Goal: Register for event/course

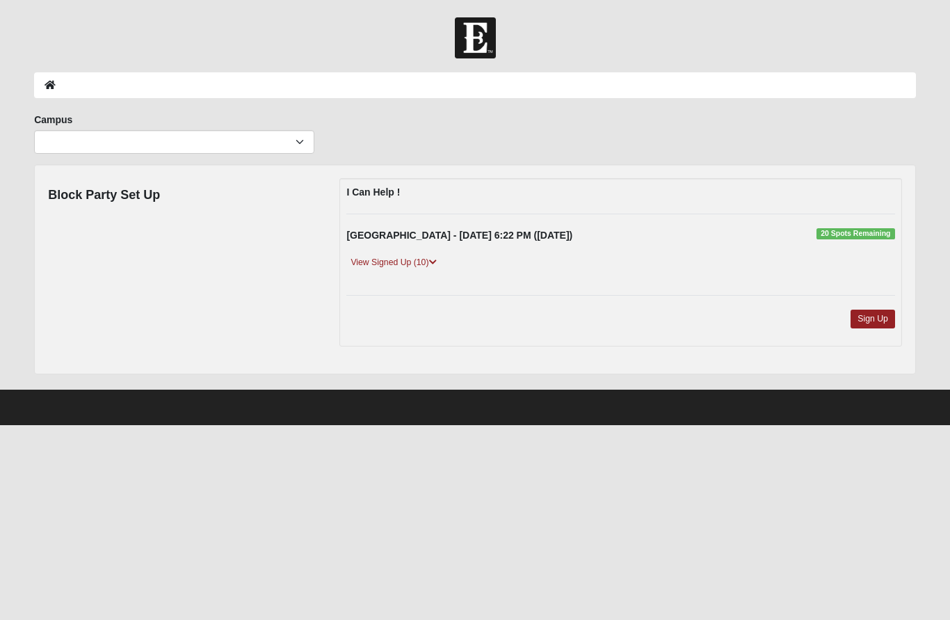
click at [878, 317] on link "Sign Up" at bounding box center [872, 318] width 45 height 19
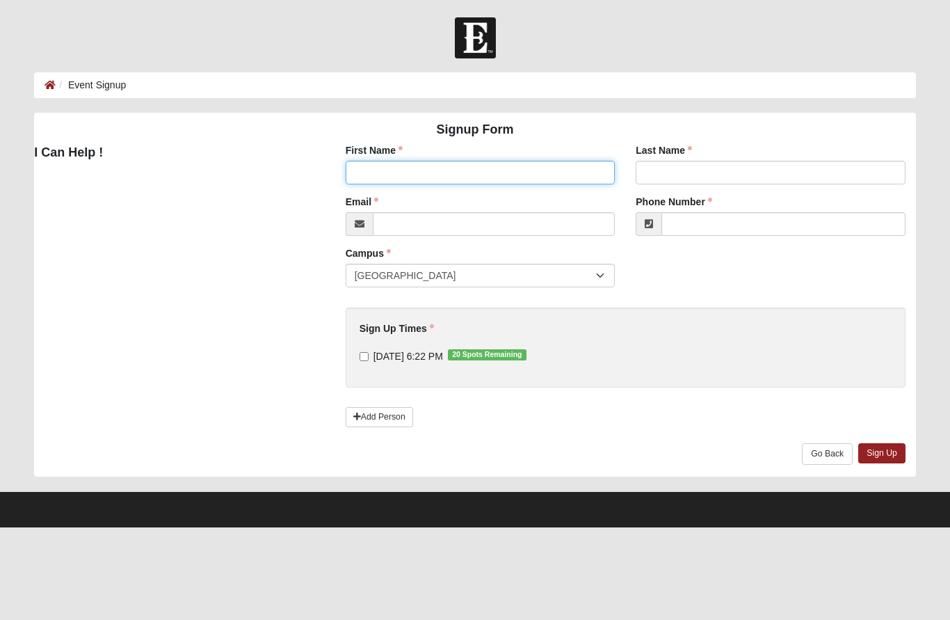
click at [448, 179] on input "First Name" at bounding box center [481, 173] width 270 height 24
type input "Ray"
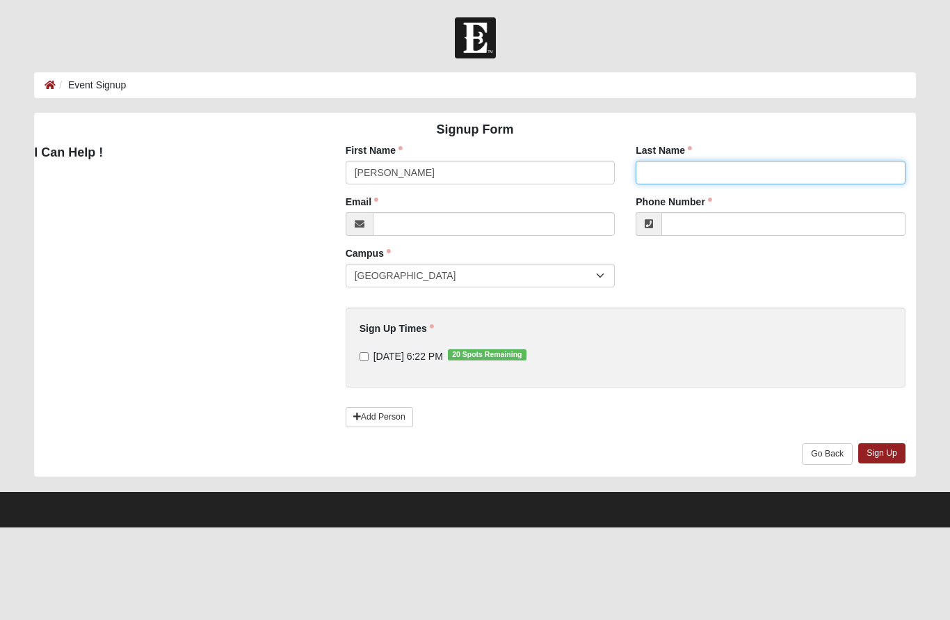
type input "Boatwright"
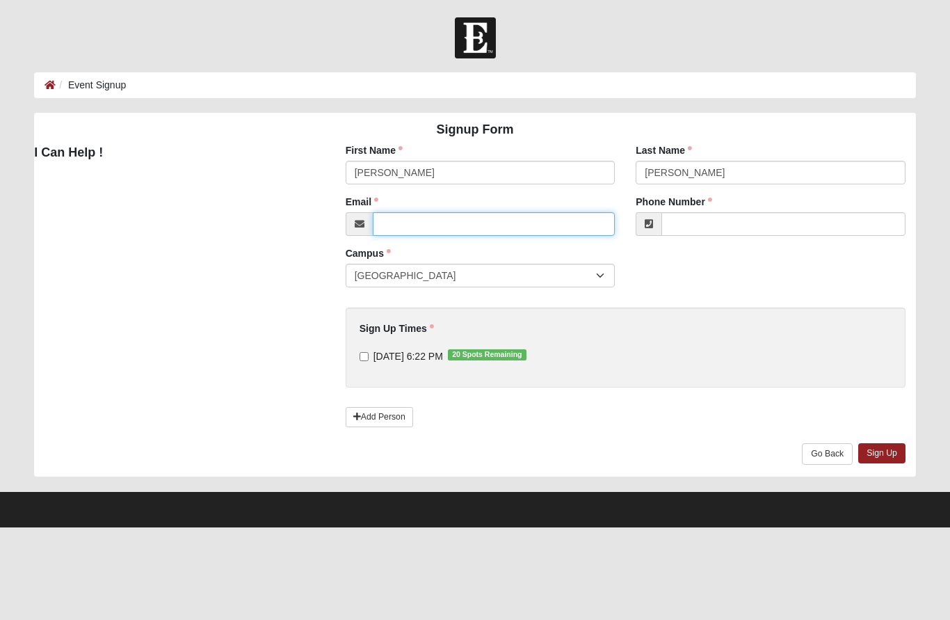
click at [438, 229] on input "Email" at bounding box center [494, 224] width 243 height 24
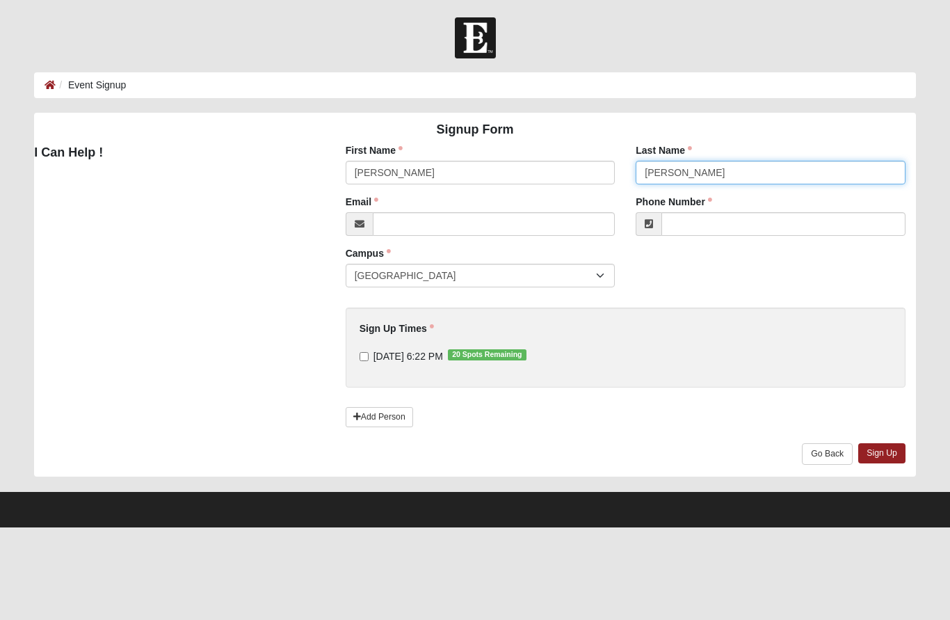
click at [764, 179] on input "Boatwright" at bounding box center [771, 173] width 270 height 24
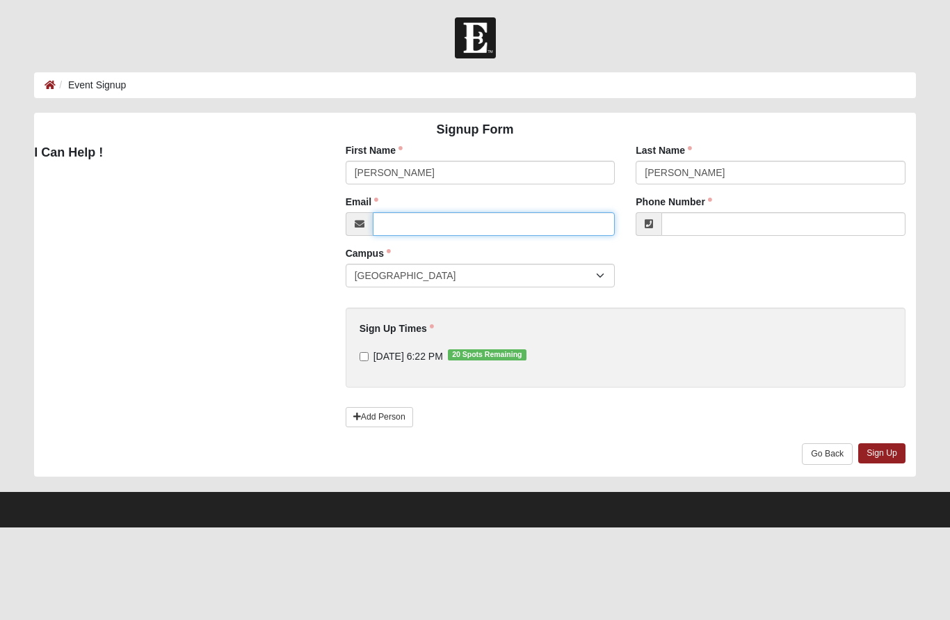
click at [488, 218] on input "Email" at bounding box center [494, 224] width 243 height 24
type input "boate888@gmail.com"
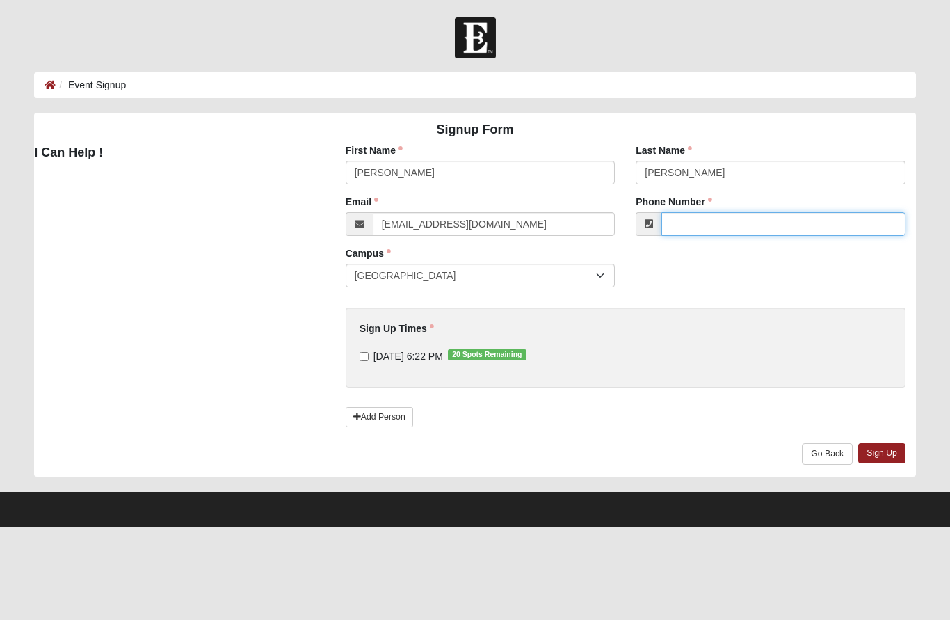
click at [741, 231] on input "Phone Number" at bounding box center [783, 224] width 244 height 24
type input "(904) 252-1479"
click at [369, 354] on input "9/12/2025 6:22 PM 20 Spots Remaining" at bounding box center [364, 356] width 9 height 9
checkbox input "true"
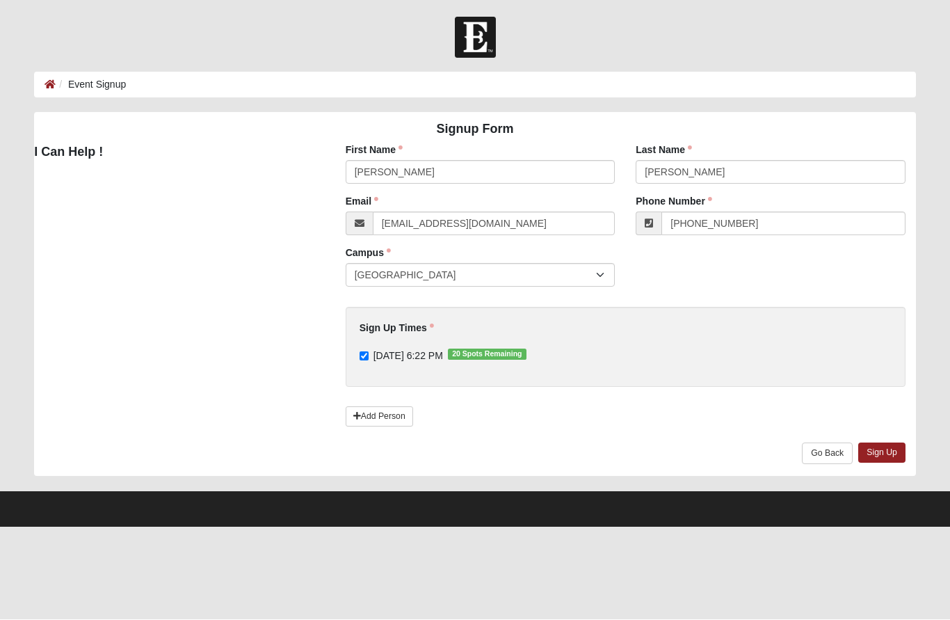
click at [362, 417] on link "Add Person" at bounding box center [379, 417] width 67 height 20
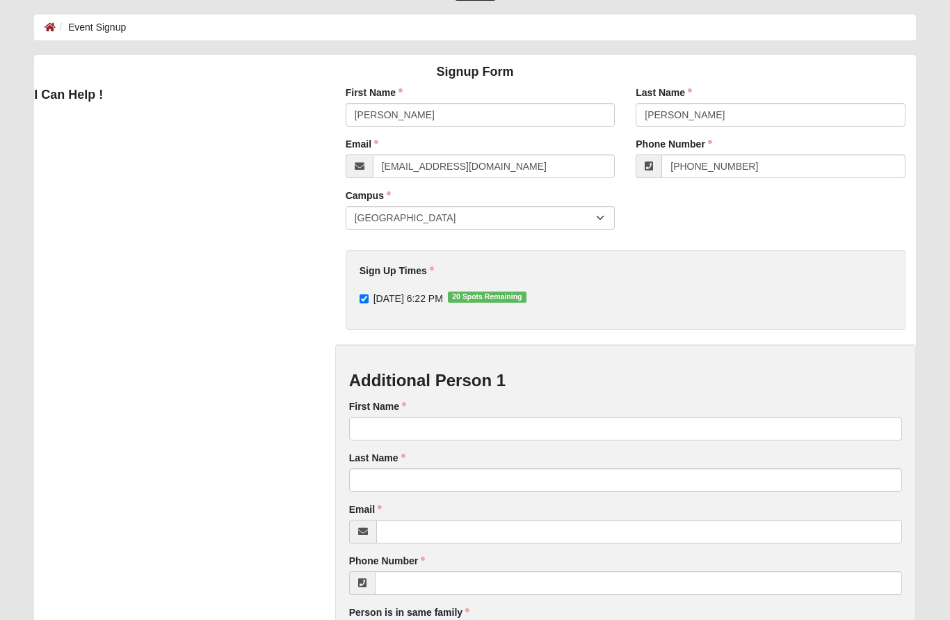
scroll to position [58, 0]
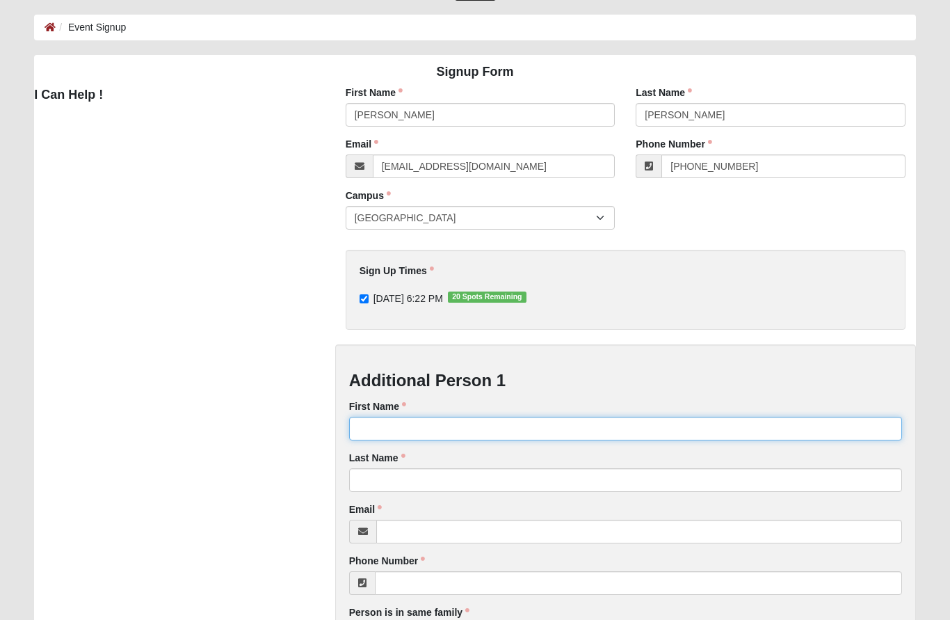
click at [436, 428] on input "First Name" at bounding box center [625, 429] width 553 height 24
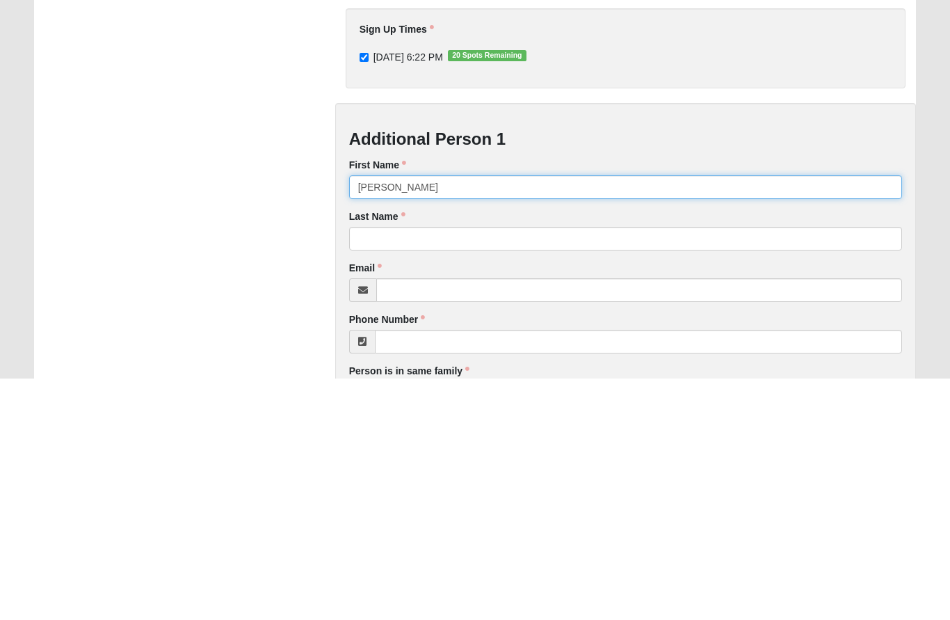
type input "Pam"
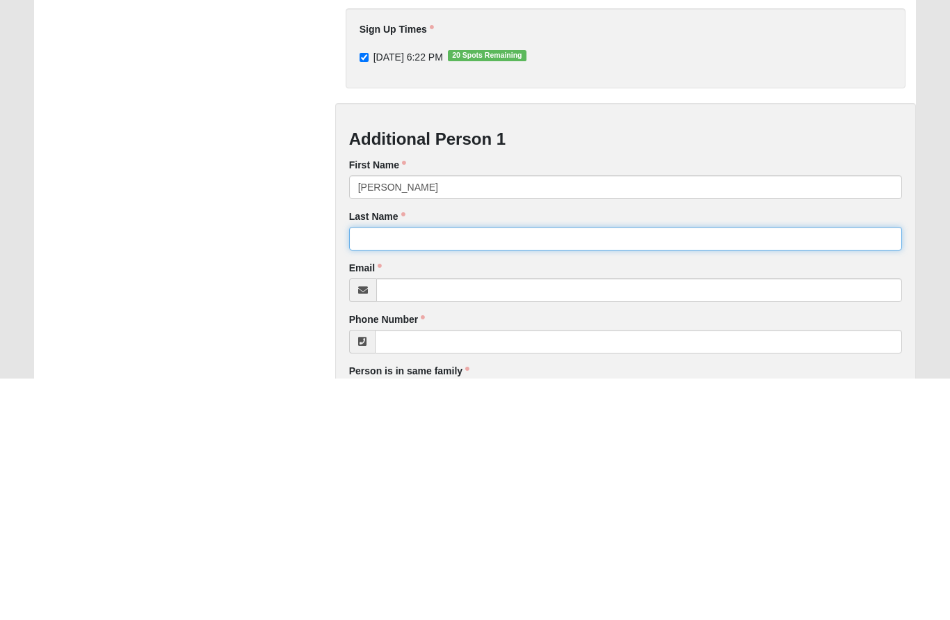
click at [398, 468] on input "Last Name" at bounding box center [625, 480] width 553 height 24
type input "Boatwright"
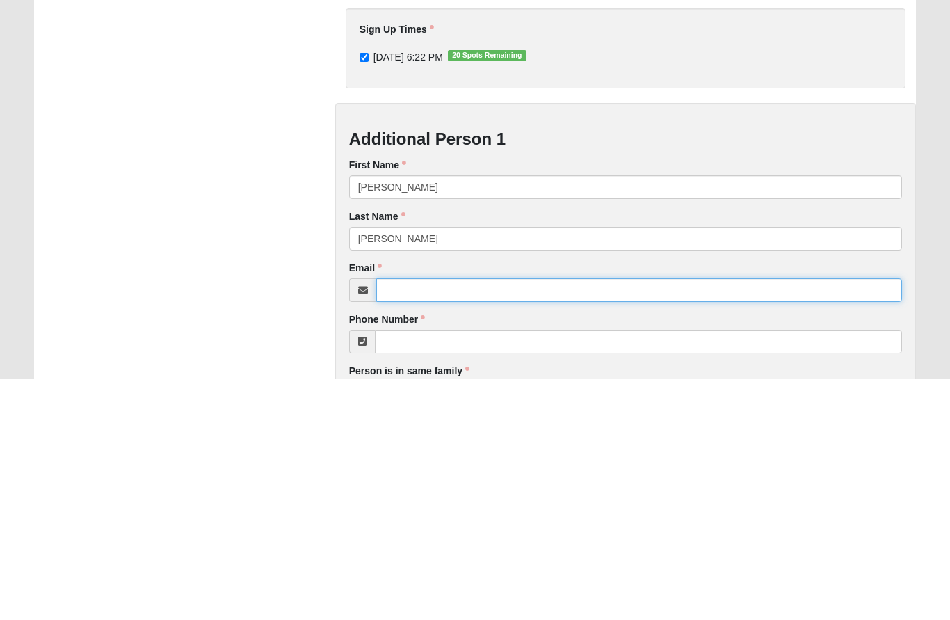
type input "boate888@gmail.com"
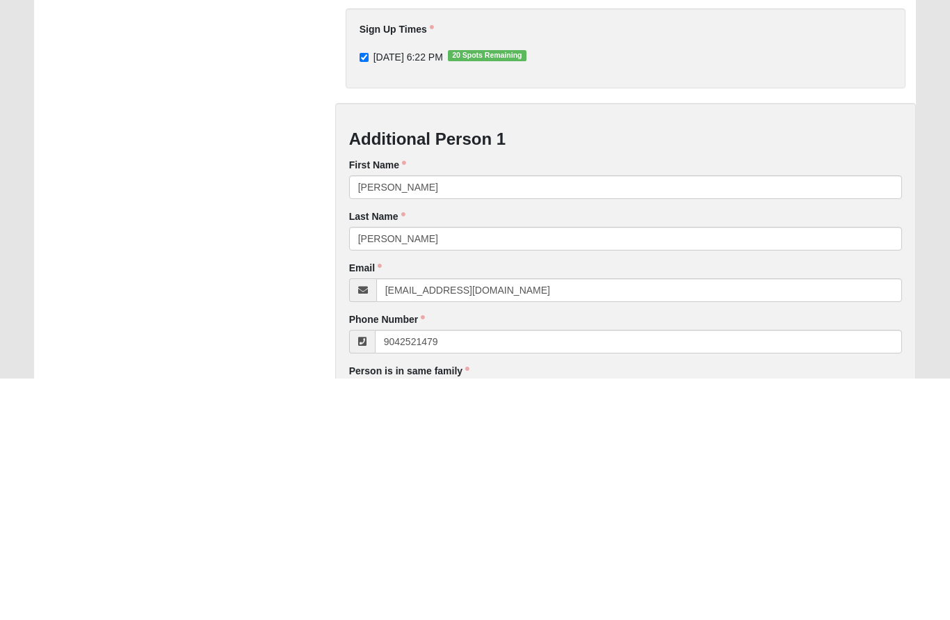
type input "(904) 252-1479"
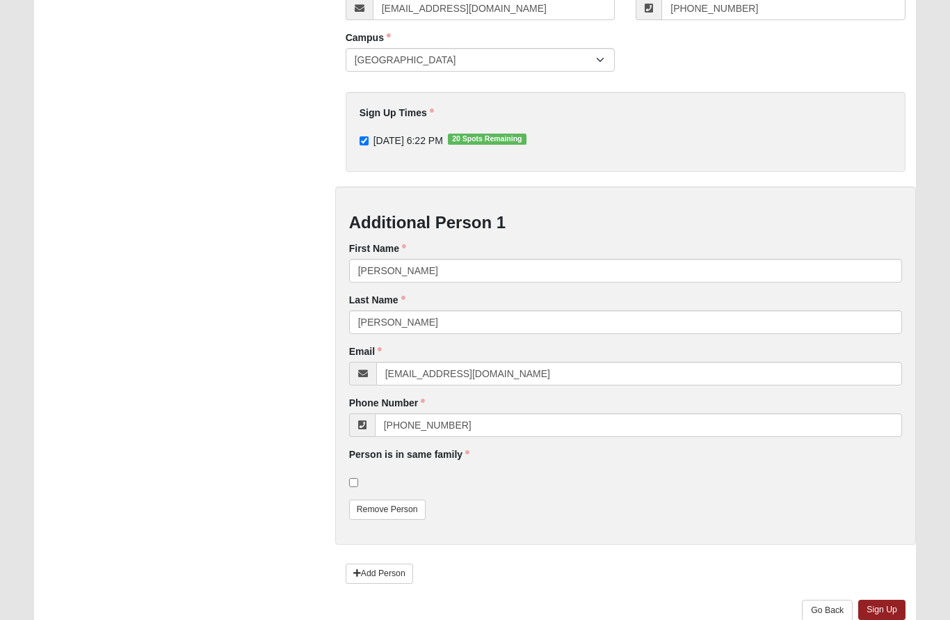
scroll to position [215, 0]
click at [892, 611] on link "Sign Up" at bounding box center [881, 610] width 47 height 20
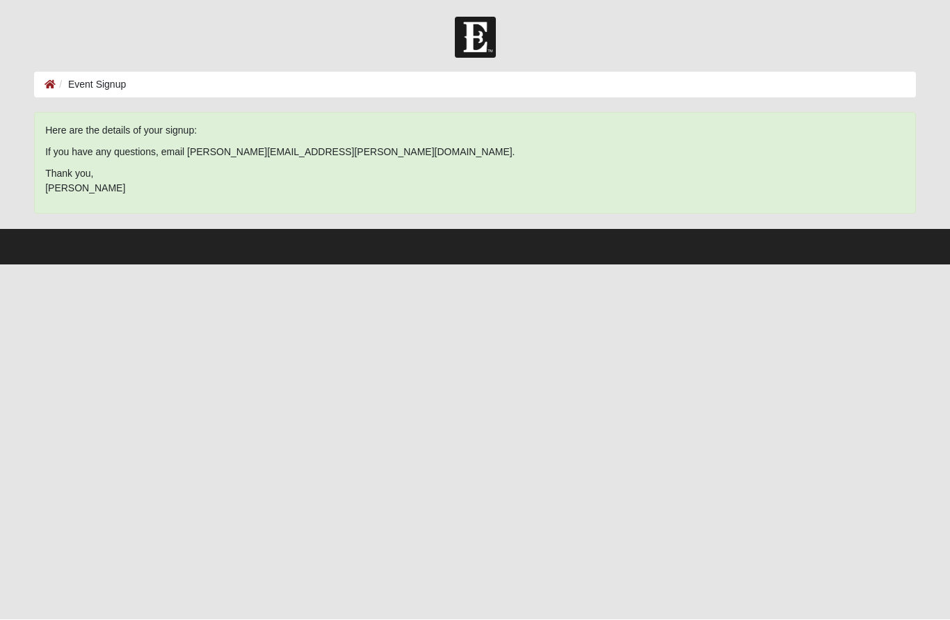
scroll to position [0, 0]
